Goal: Task Accomplishment & Management: Manage account settings

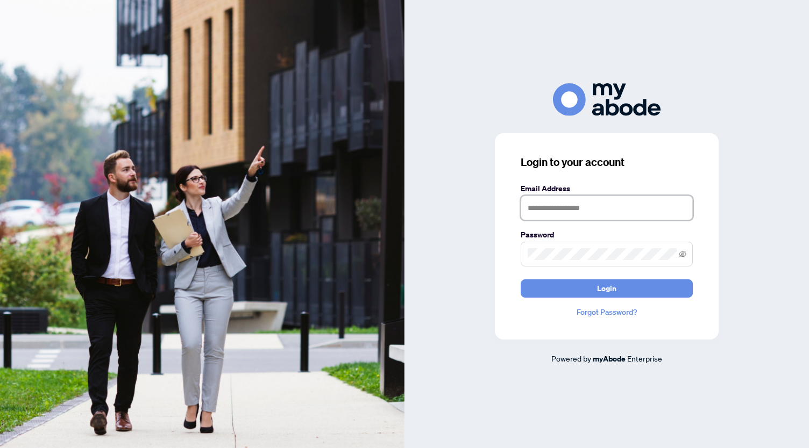
type input "**********"
click at [610, 276] on form "**********" at bounding box center [607, 240] width 172 height 115
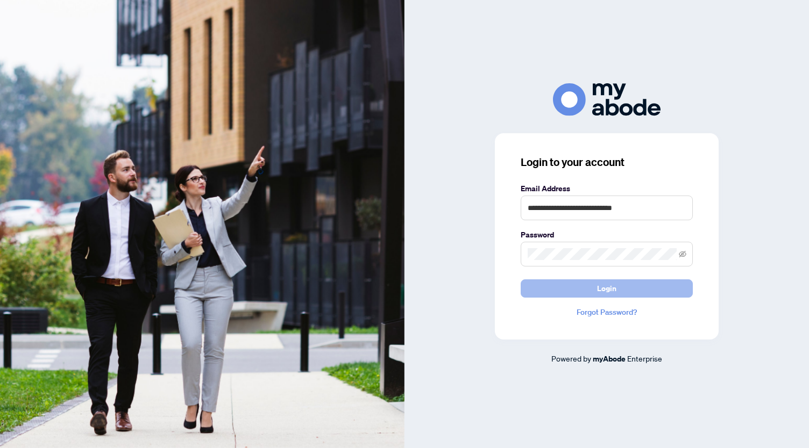
click at [611, 288] on span "Login" at bounding box center [606, 288] width 19 height 17
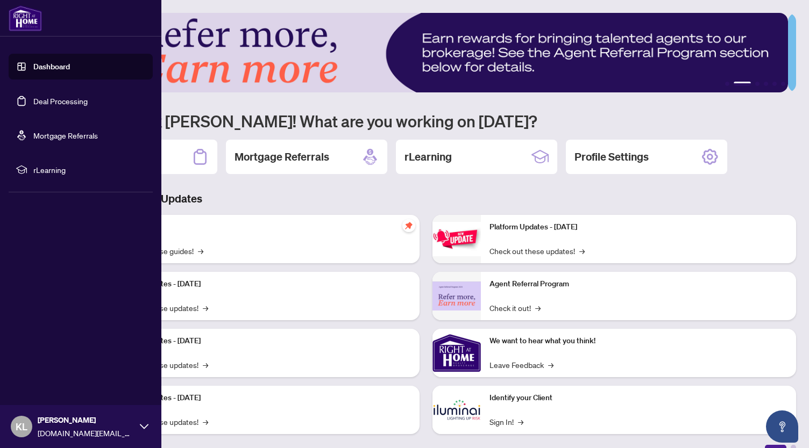
click at [33, 99] on link "Deal Processing" at bounding box center [60, 101] width 54 height 10
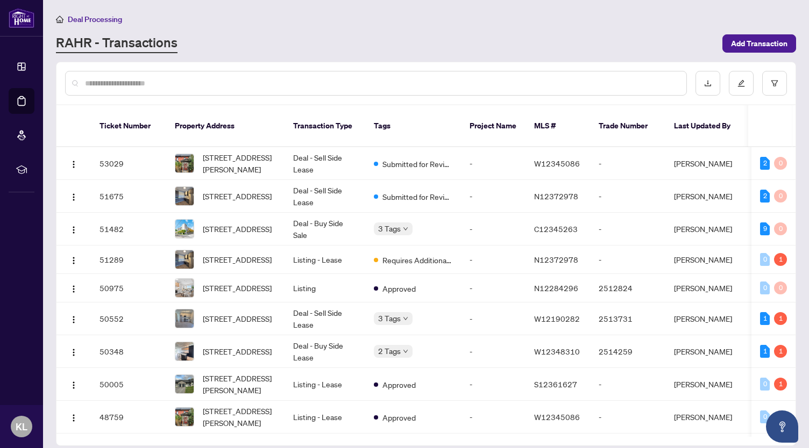
click at [419, 55] on main "Deal Processing RAHR - Transactions Add Transaction Ticket Number Property Addr…" at bounding box center [426, 224] width 766 height 448
click at [256, 223] on span "314-377 Madison Ave, Toronto, Ontario M4V 3E1, Canada" at bounding box center [237, 229] width 69 height 12
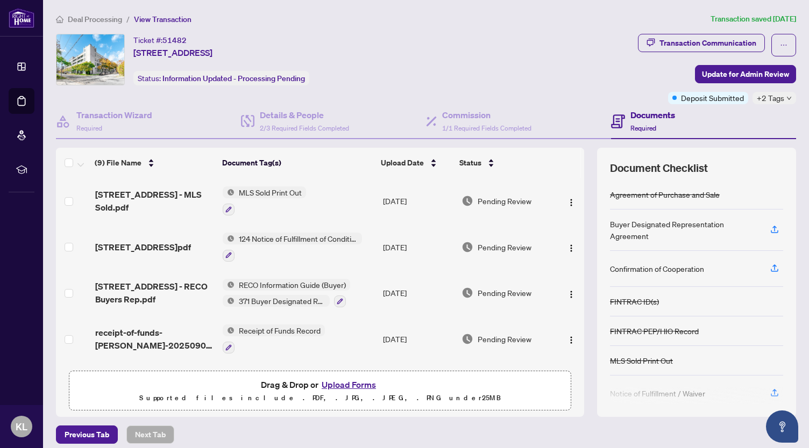
scroll to position [227, 0]
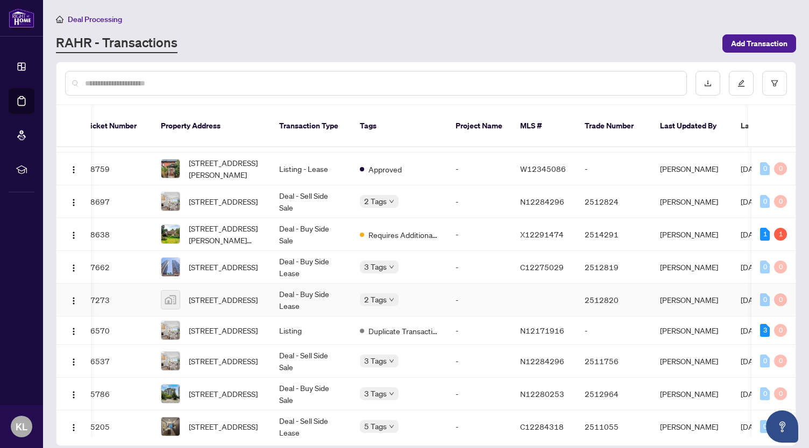
scroll to position [248, 14]
click at [315, 203] on td "Deal - Sell Side Sale" at bounding box center [310, 202] width 81 height 33
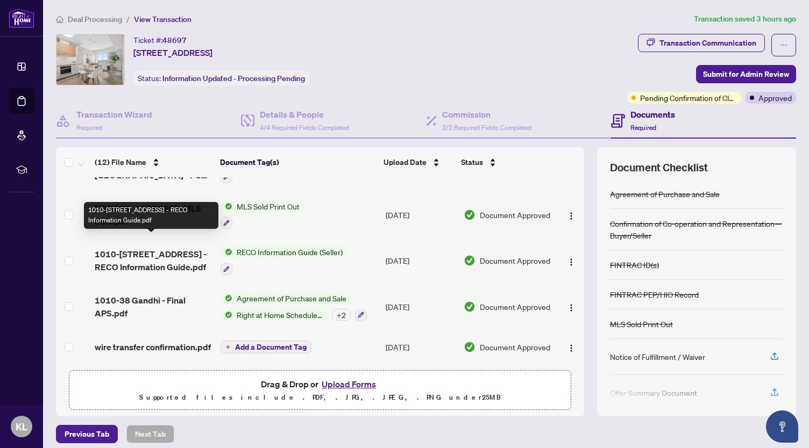
scroll to position [6, 0]
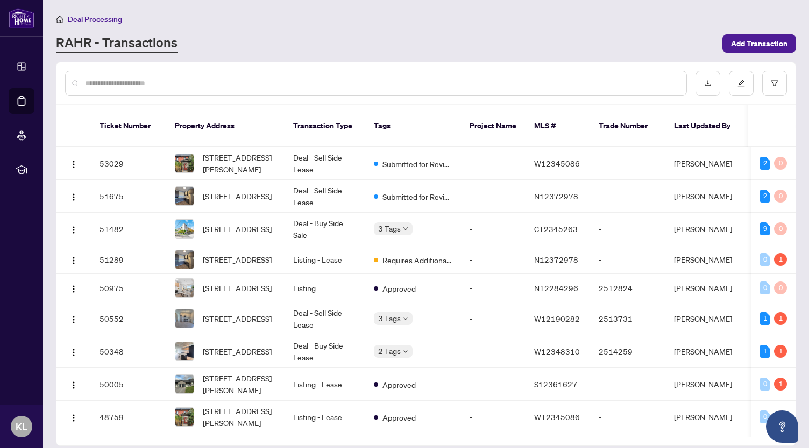
click at [603, 34] on div "RAHR - Transactions" at bounding box center [386, 43] width 660 height 19
click at [451, 42] on div "RAHR - Transactions" at bounding box center [386, 43] width 660 height 19
click at [487, 32] on div "Deal Processing RAHR - Transactions Add Transaction" at bounding box center [426, 33] width 740 height 40
click at [515, 58] on main "Deal Processing RAHR - Transactions Add Transaction Ticket Number Property Addr…" at bounding box center [426, 224] width 766 height 448
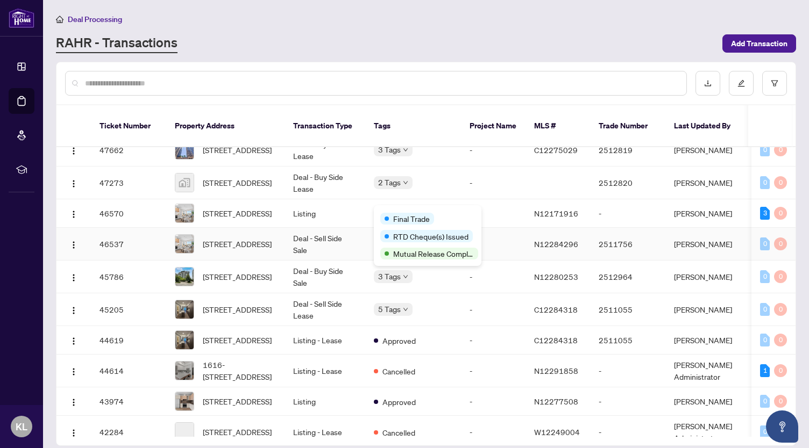
scroll to position [395, 0]
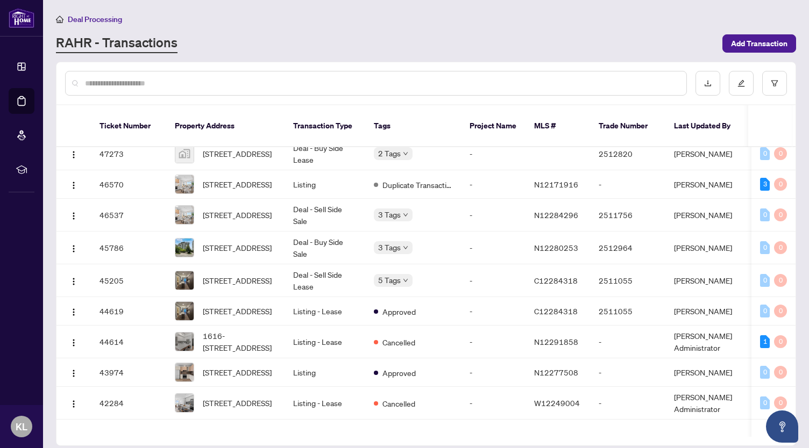
click at [498, 47] on div "RAHR - Transactions" at bounding box center [386, 43] width 660 height 19
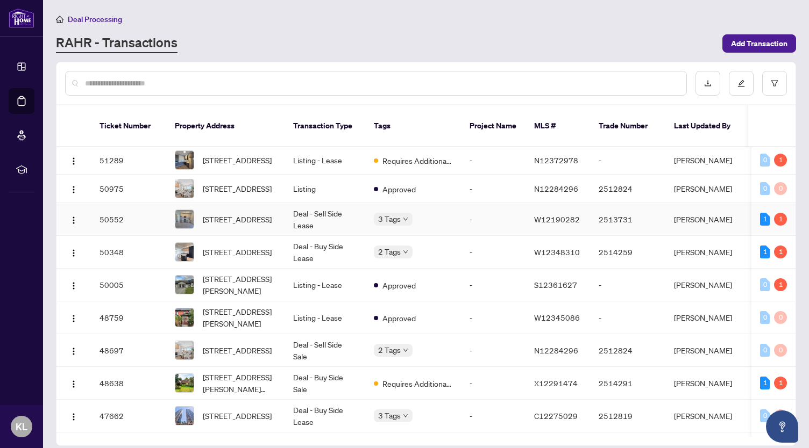
scroll to position [0, 0]
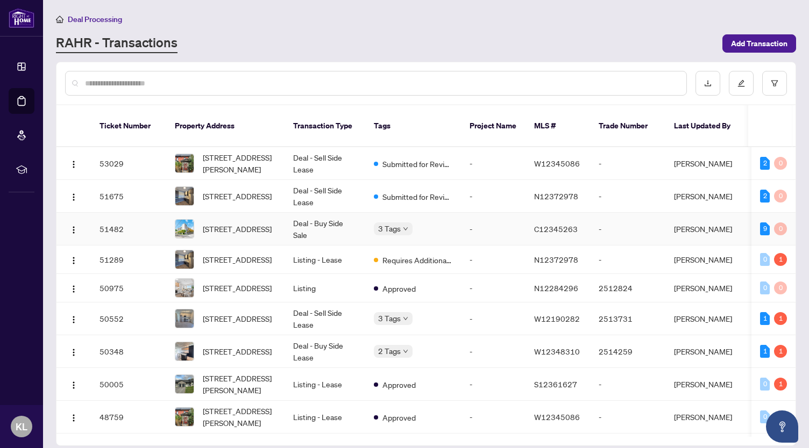
click at [312, 218] on td "Deal - Buy Side Sale" at bounding box center [324, 229] width 81 height 33
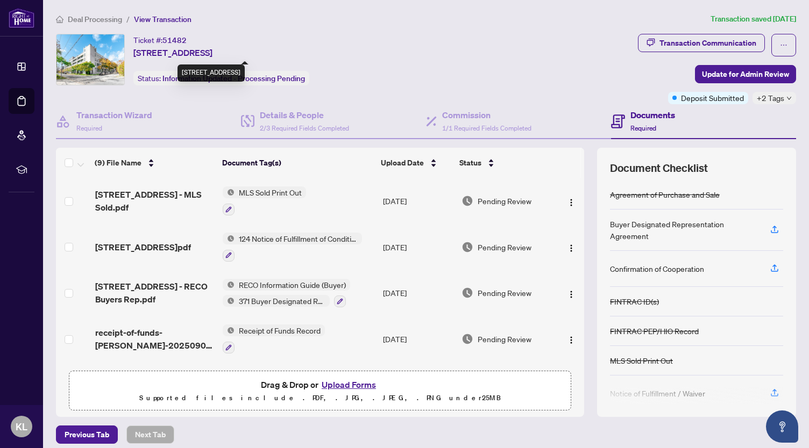
drag, startPoint x: 153, startPoint y: 54, endPoint x: 220, endPoint y: 54, distance: 67.2
click at [212, 54] on span "314-377 Madison Ave, Toronto, Ontario M4V 3E1, Canada" at bounding box center [172, 52] width 79 height 13
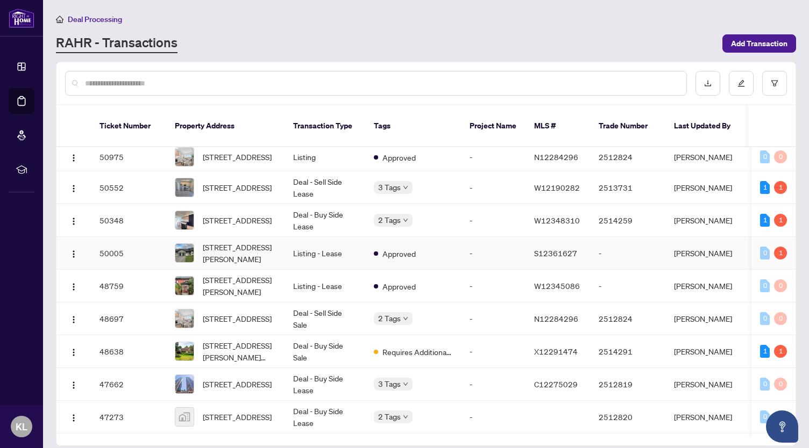
scroll to position [132, 0]
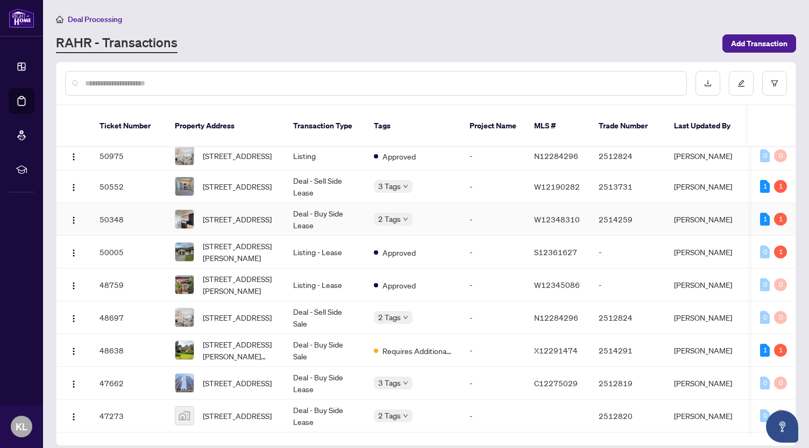
click at [311, 219] on td "Deal - Buy Side Lease" at bounding box center [324, 219] width 81 height 33
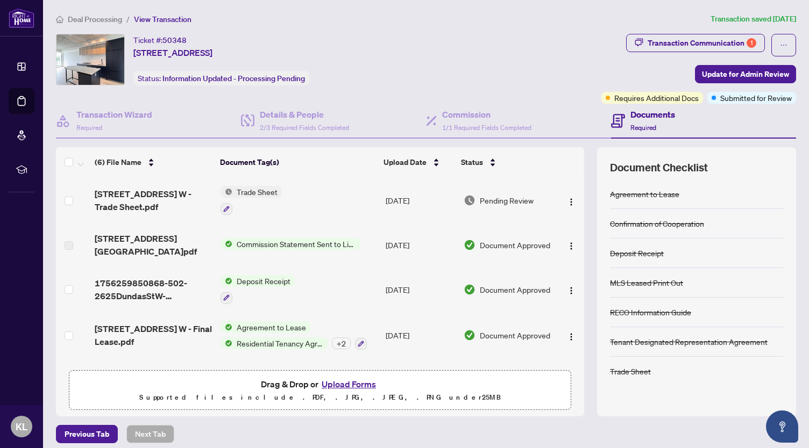
click at [519, 66] on div "Ticket #: 50348 502-2625 Dundas St, Toronto, Ontario M6P 0C5, Canada Status: In…" at bounding box center [326, 60] width 541 height 52
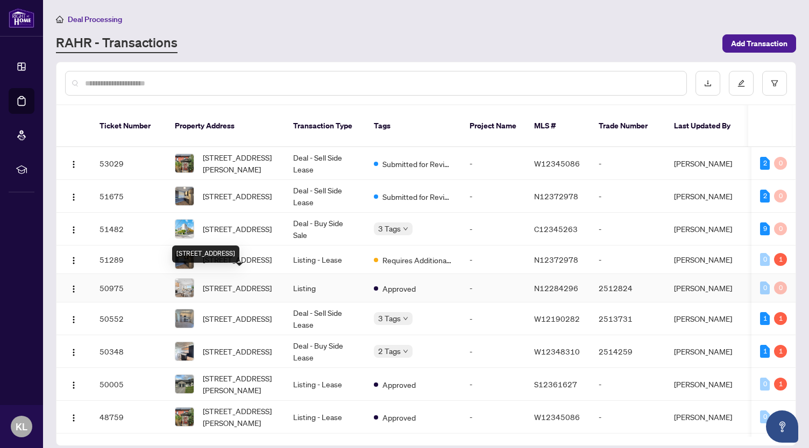
click at [239, 283] on span "1010-38 Gandhi Lane, Markham, Ontario L3T 0G9, Canada" at bounding box center [237, 288] width 69 height 12
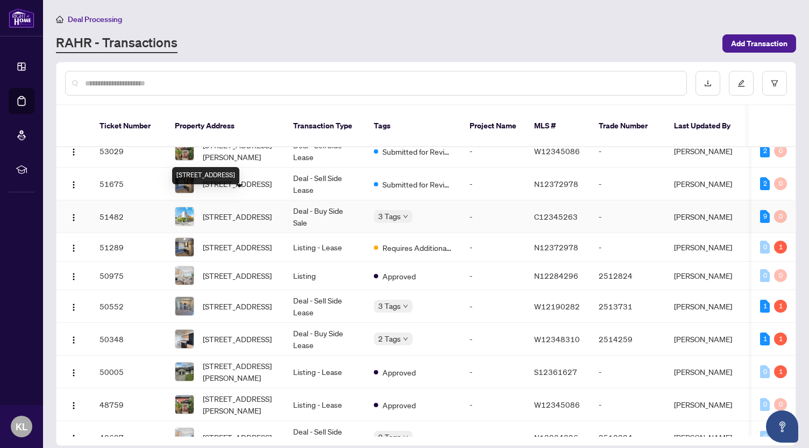
scroll to position [13, 0]
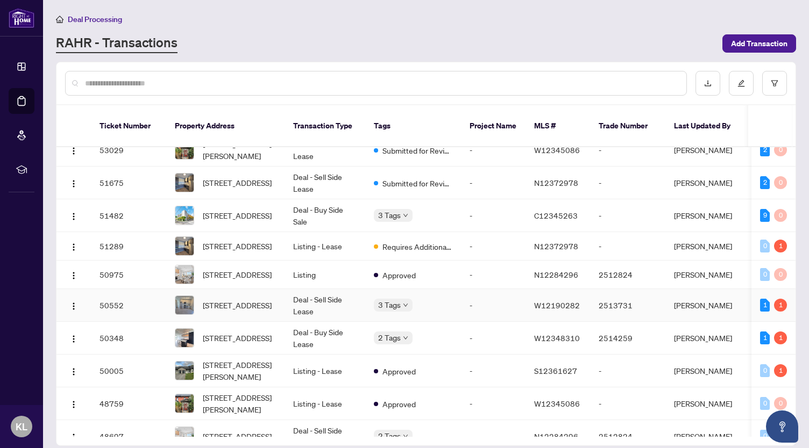
click at [254, 303] on span "104-412 Silver Maple Rd, Oakville, Ontario L6H 7E3, Canada" at bounding box center [237, 306] width 69 height 12
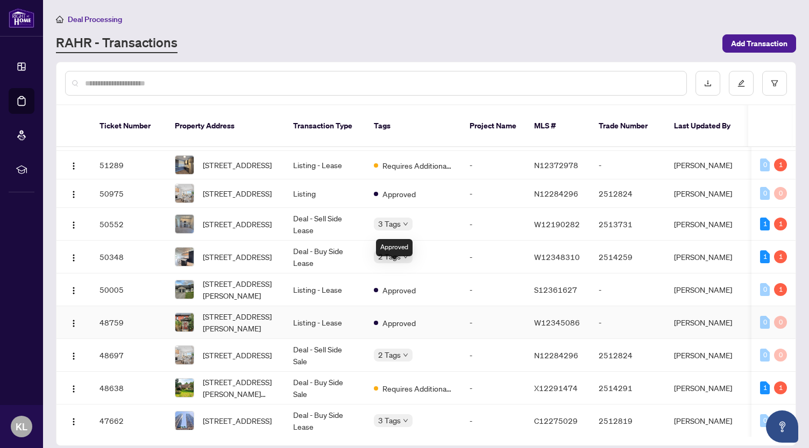
scroll to position [136, 0]
